Goal: Task Accomplishment & Management: Complete application form

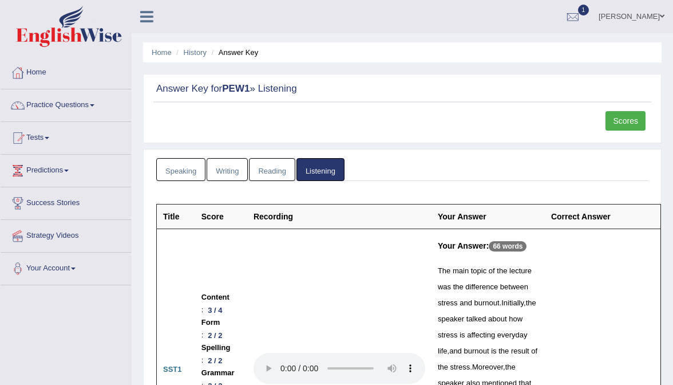
click at [648, 20] on link "[PERSON_NAME]" at bounding box center [631, 15] width 83 height 30
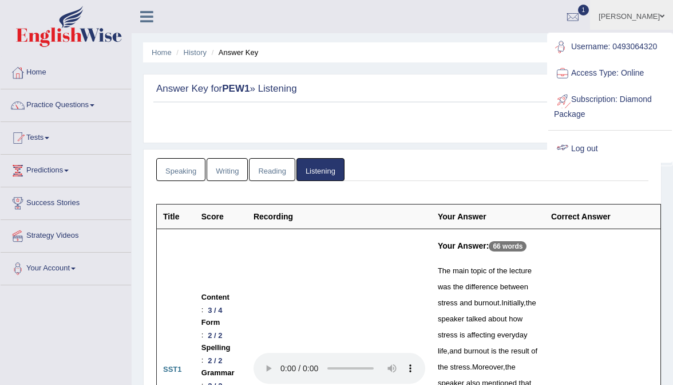
click at [591, 147] on link "Log out" at bounding box center [611, 149] width 124 height 26
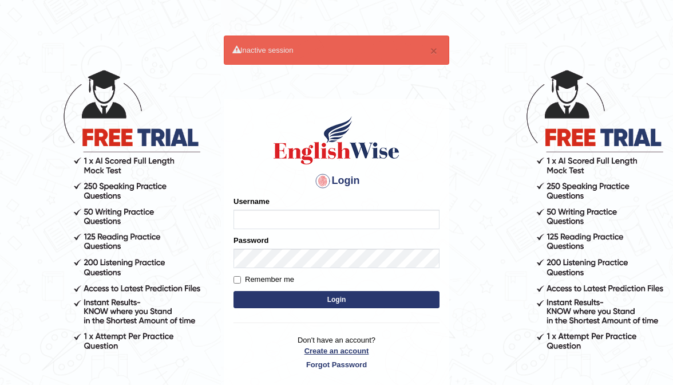
click at [346, 350] on link "Create an account" at bounding box center [337, 350] width 206 height 11
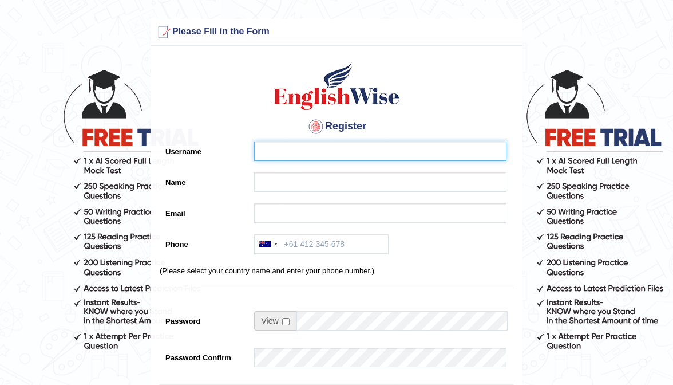
click at [275, 158] on input "Username" at bounding box center [380, 150] width 253 height 19
type input "0421993326"
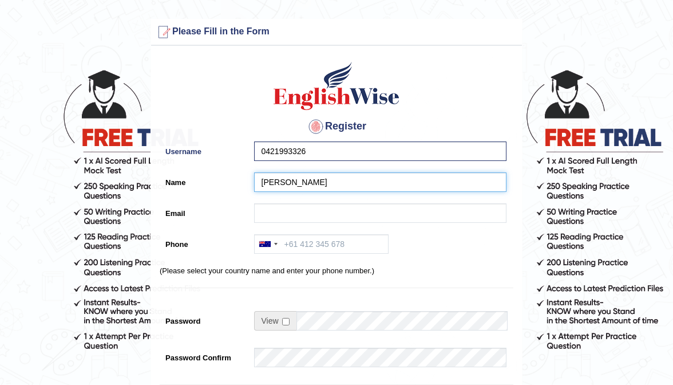
type input "Anita Chikuse"
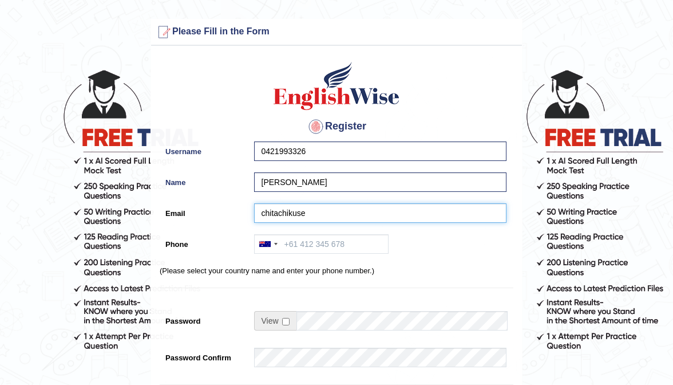
click at [269, 214] on input "chitachikuse" at bounding box center [380, 212] width 253 height 19
click at [319, 206] on input "anitachikuse" at bounding box center [380, 212] width 253 height 19
click at [318, 218] on input "anitachikuse" at bounding box center [380, 212] width 253 height 19
type input "anitachikuse@icloud.com"
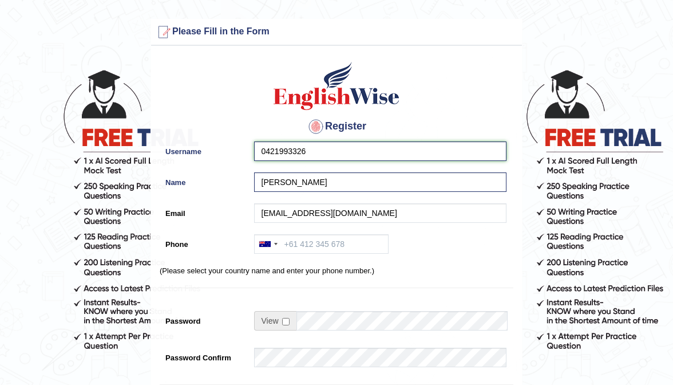
click at [339, 153] on input "0421993326" at bounding box center [380, 150] width 253 height 19
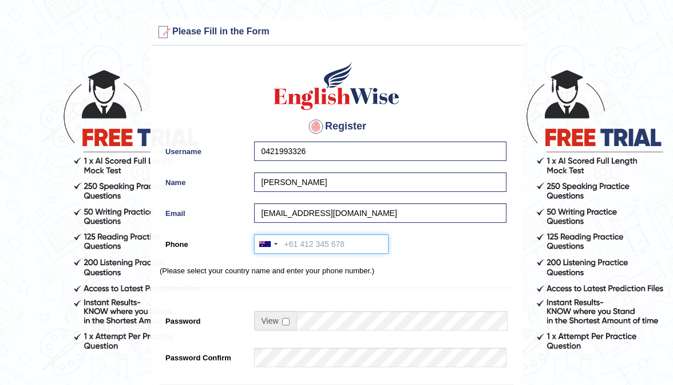
paste input "0421993326"
type input "0421993326"
click at [309, 330] on td at bounding box center [381, 323] width 254 height 25
click at [293, 346] on div "Register Username 0421993326 Name Anita Chikuse Email anitachikuse@icloud.com P…" at bounding box center [336, 291] width 371 height 478
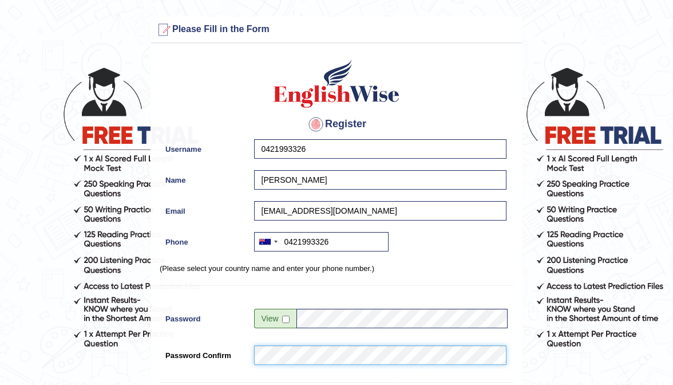
scroll to position [114, 0]
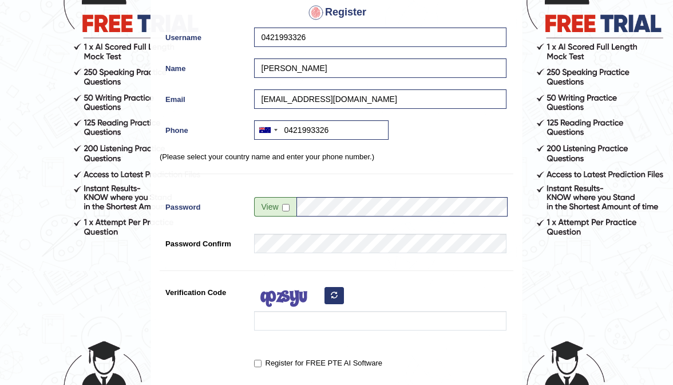
click at [263, 353] on div "Register for FREE PTE AI Software" at bounding box center [380, 360] width 253 height 15
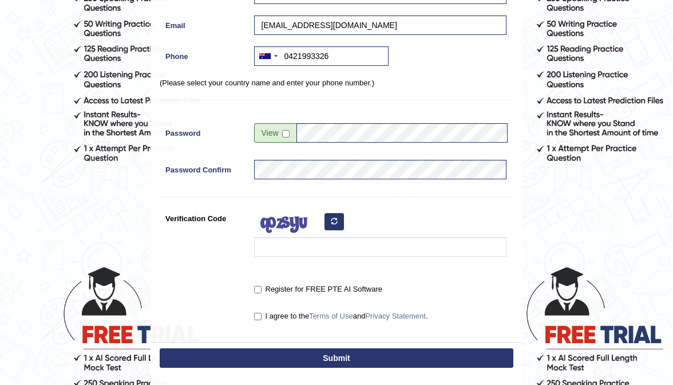
scroll to position [188, 0]
click at [293, 243] on input "Verification Code" at bounding box center [380, 246] width 253 height 19
type input "garpgb"
click at [257, 290] on input "Register for FREE PTE AI Software" at bounding box center [257, 289] width 7 height 7
checkbox input "true"
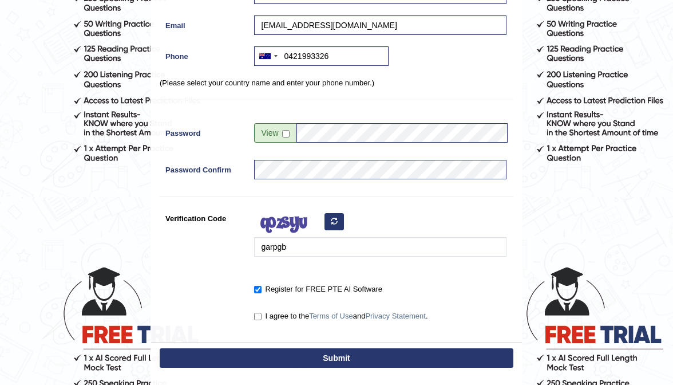
click at [259, 308] on div "I agree to the Terms of Use and Privacy Statement ." at bounding box center [380, 313] width 253 height 15
click at [259, 313] on input "I agree to the Terms of Use and Privacy Statement ." at bounding box center [257, 316] width 7 height 7
checkbox input "true"
click at [360, 356] on button "Submit" at bounding box center [337, 357] width 354 height 19
type input "+61421993326"
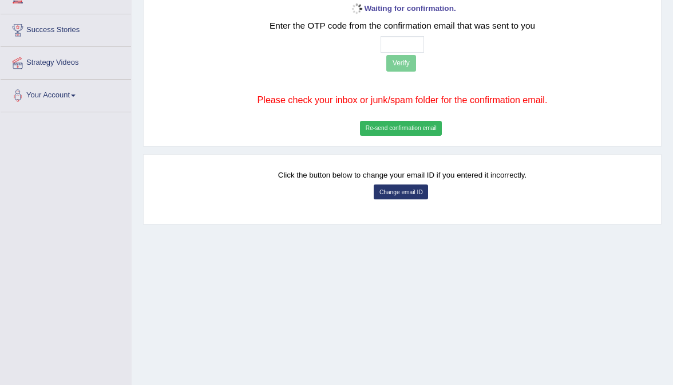
scroll to position [192, 0]
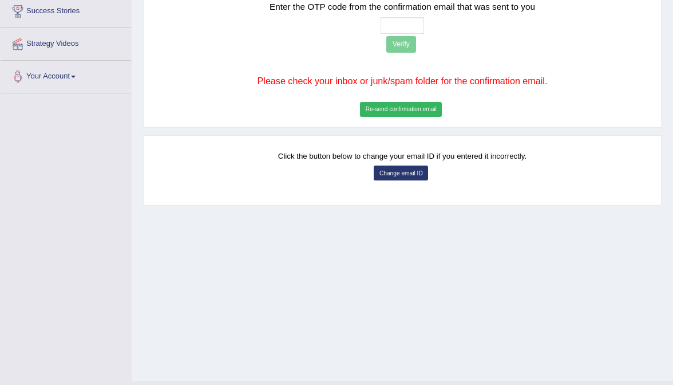
click at [404, 171] on button "Change email ID" at bounding box center [401, 172] width 54 height 15
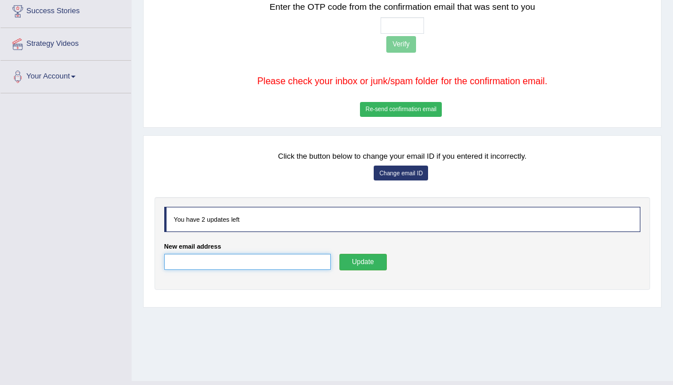
click at [259, 262] on input "New email address" at bounding box center [247, 262] width 167 height 17
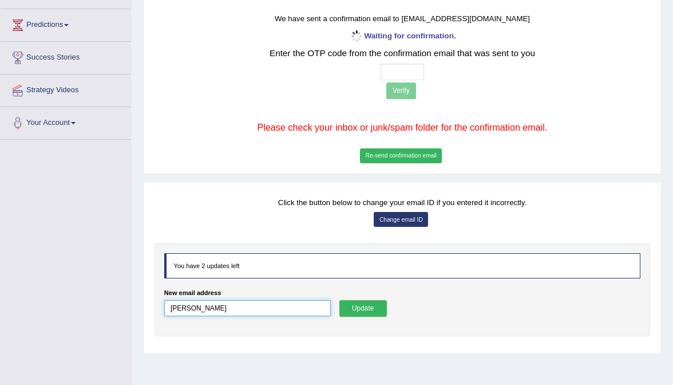
scroll to position [143, 0]
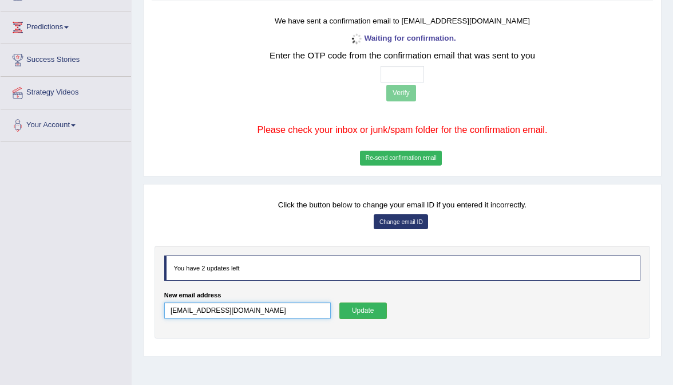
type input "anitachikuse@gmail.com"
click at [368, 307] on button "Update" at bounding box center [364, 310] width 48 height 17
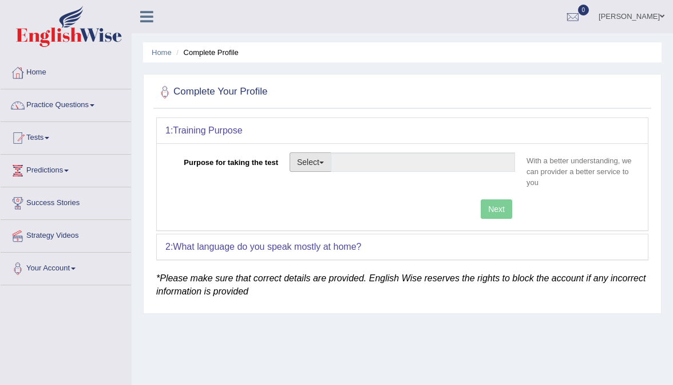
click at [300, 165] on button "Select" at bounding box center [311, 161] width 42 height 19
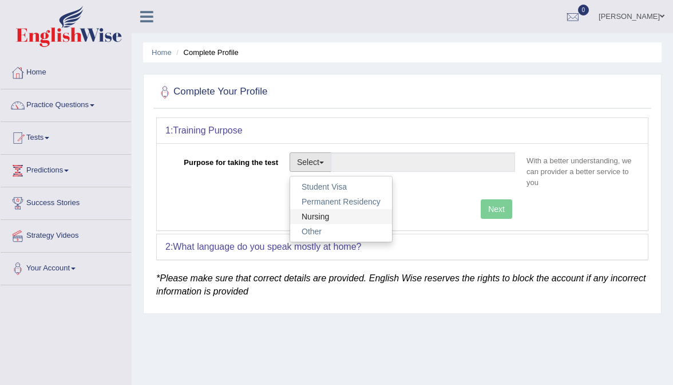
click at [328, 213] on link "Nursing" at bounding box center [341, 216] width 102 height 15
type input "Nursing"
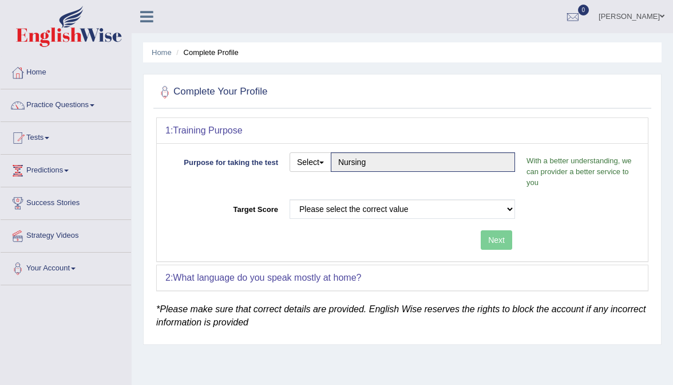
click at [405, 192] on div "Purpose for taking the test Select Student Visa Permanent Residency Nursing Oth…" at bounding box center [402, 202] width 491 height 118
select select "65"
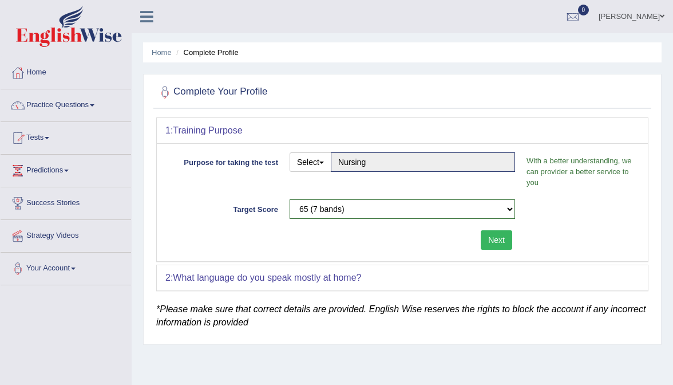
click at [495, 240] on button "Next" at bounding box center [496, 239] width 31 height 19
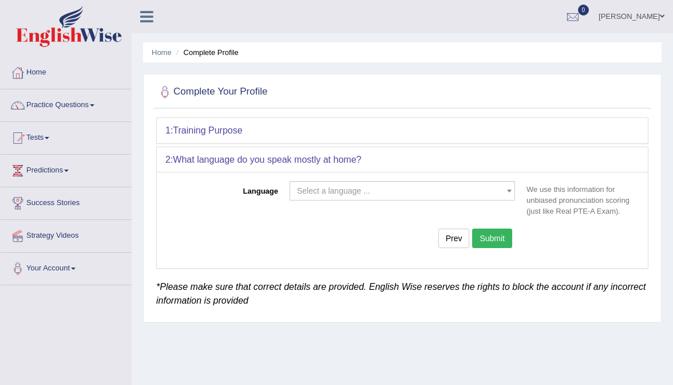
click at [495, 240] on div "2: What language do you speak mostly at home? Language Select a language ... Af…" at bounding box center [402, 208] width 492 height 123
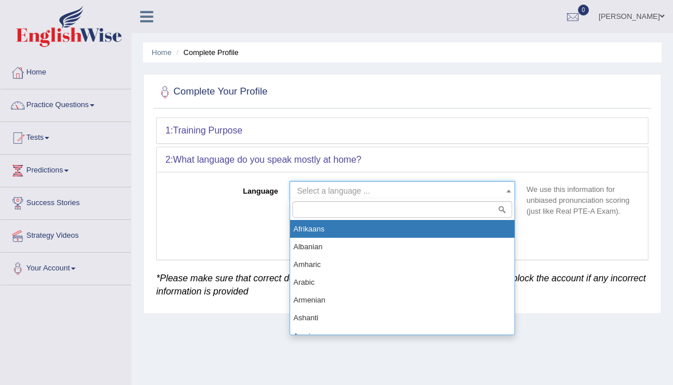
click at [382, 185] on span "Select a language ..." at bounding box center [399, 190] width 204 height 11
select select "Afrikaans"
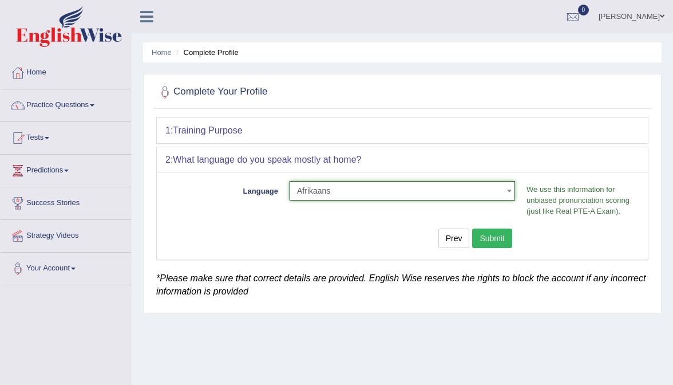
click at [497, 239] on button "Submit" at bounding box center [492, 237] width 40 height 19
